Goal: Find specific page/section: Find specific page/section

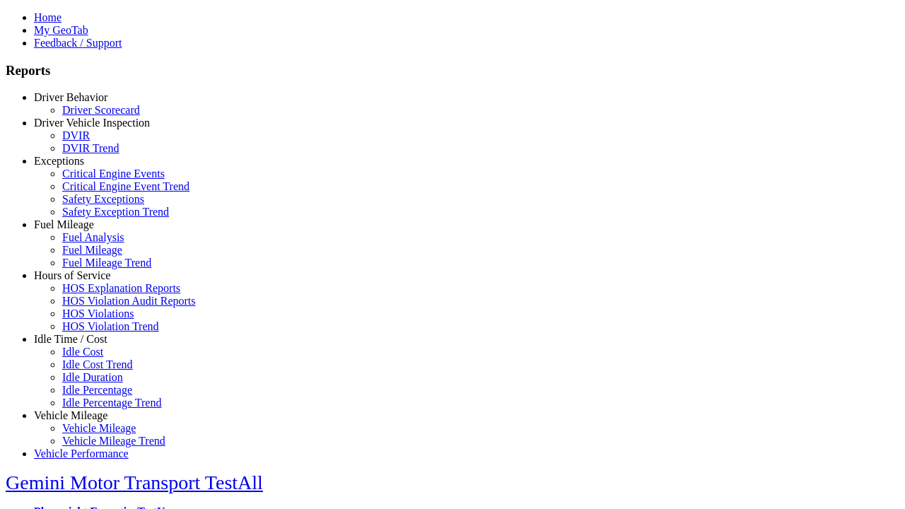
click at [81, 345] on link "Idle Time / Cost" at bounding box center [71, 339] width 74 height 12
click at [92, 358] on link "Idle Cost" at bounding box center [82, 352] width 41 height 12
type input "**********"
